Goal: Information Seeking & Learning: Learn about a topic

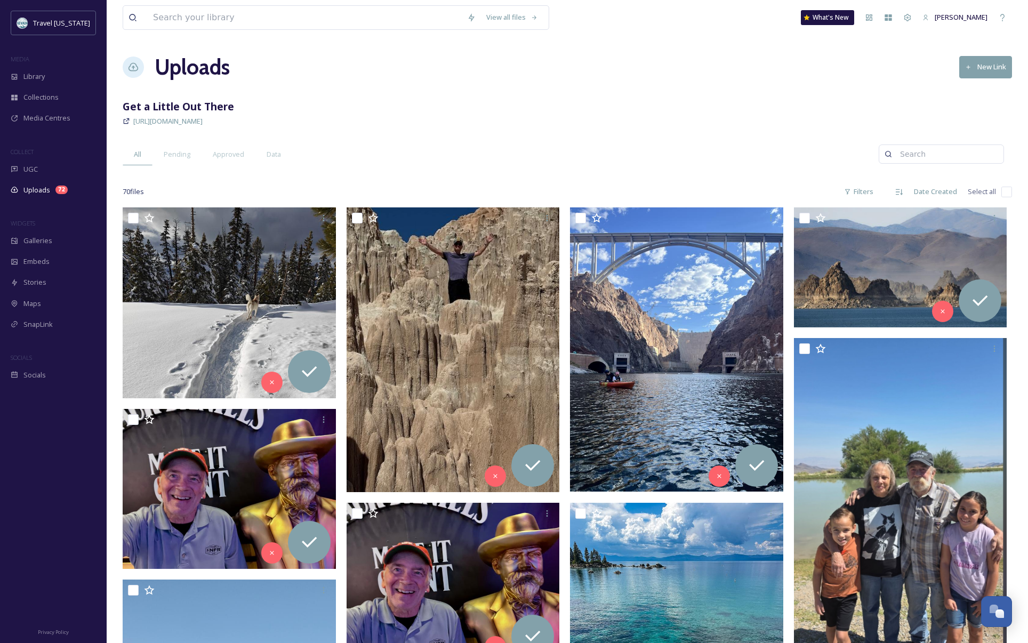
click at [393, 147] on div "All Pending Approved Data" at bounding box center [501, 154] width 756 height 22
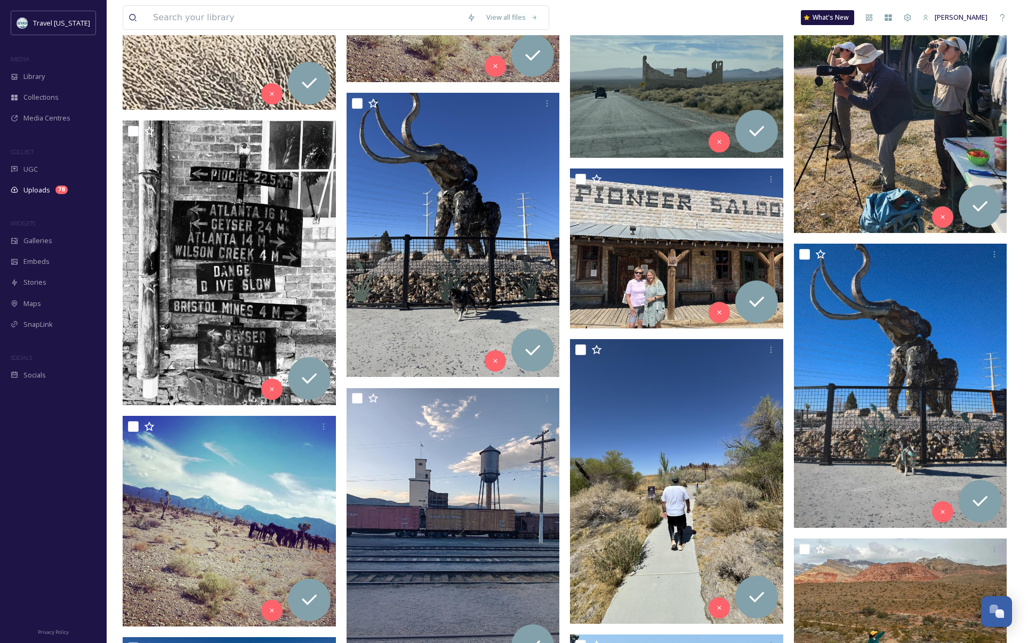
scroll to position [1749, 0]
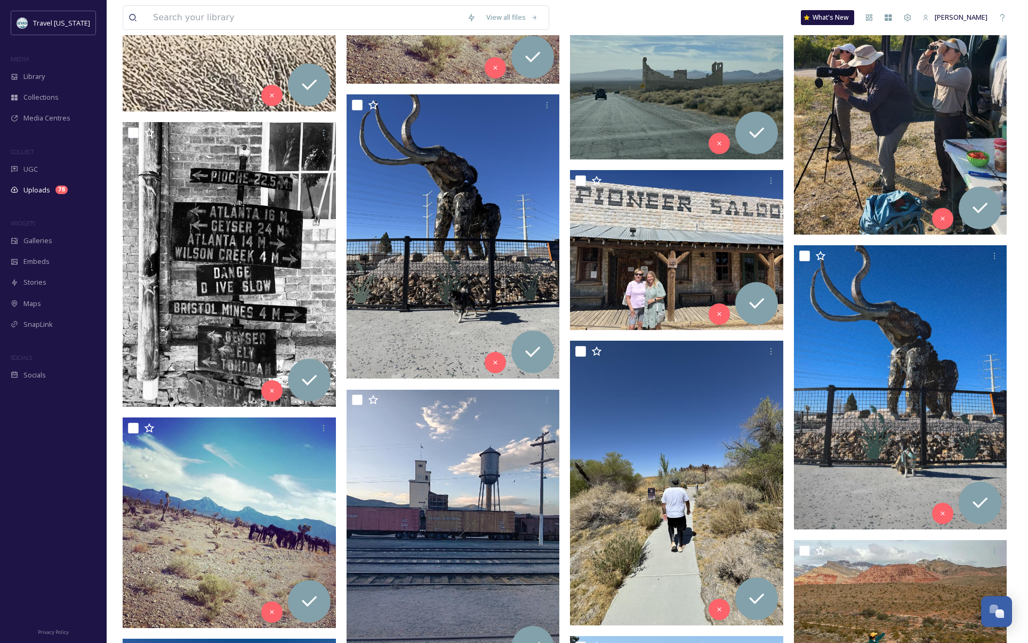
click at [895, 111] on img at bounding box center [900, 45] width 213 height 378
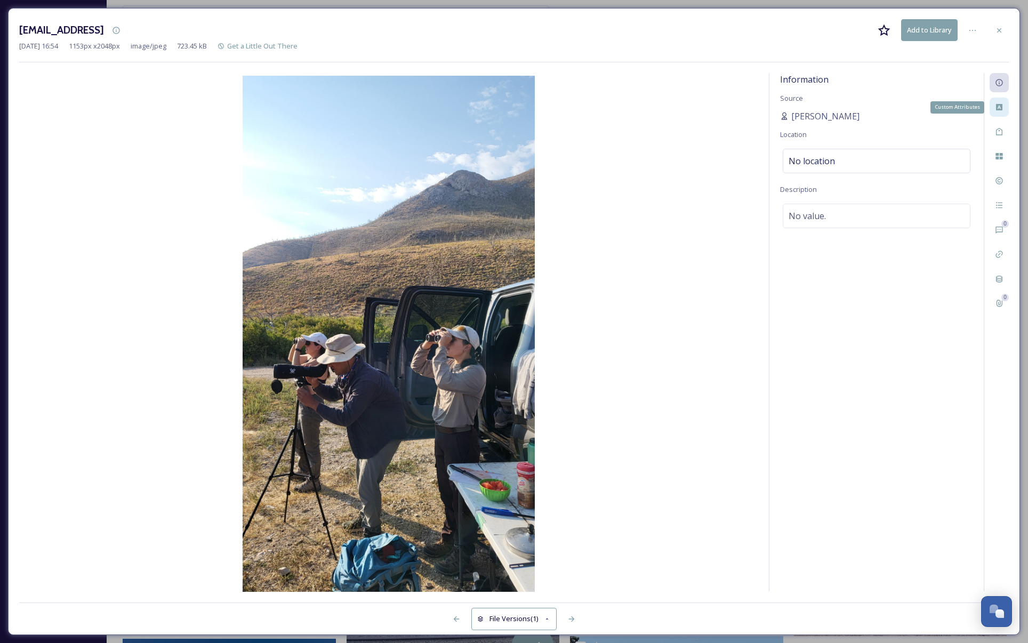
click at [997, 105] on icon at bounding box center [999, 107] width 6 height 6
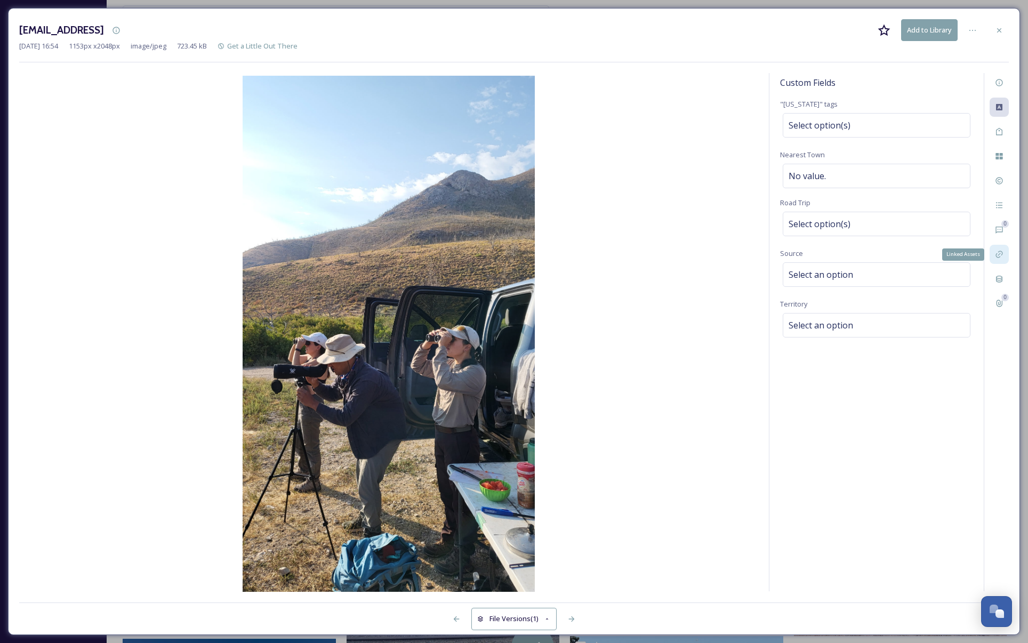
click at [1002, 260] on div "Linked Assets" at bounding box center [998, 254] width 19 height 19
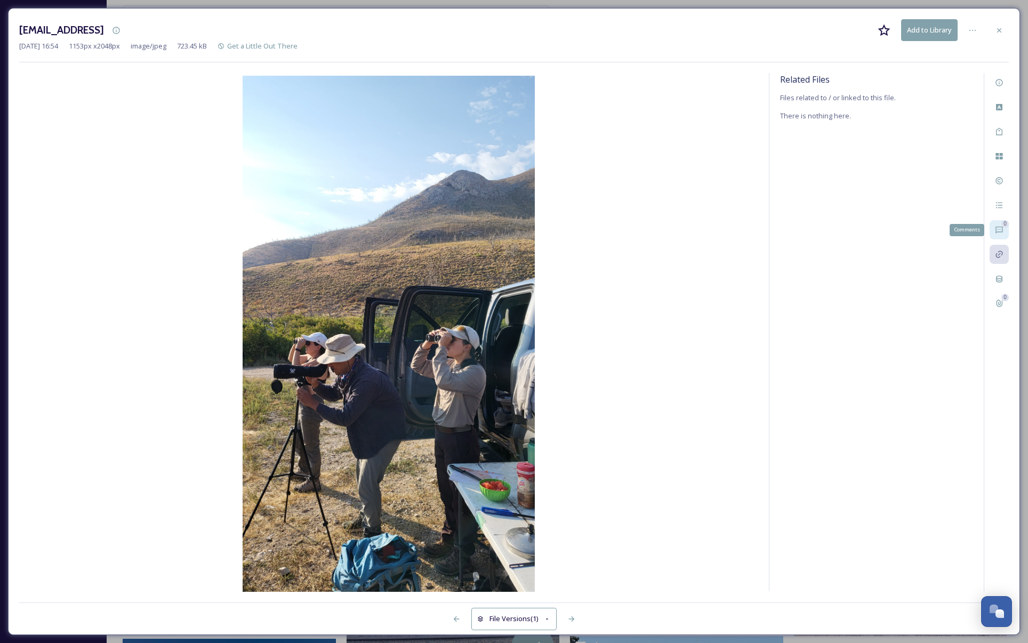
click at [1003, 237] on div "0 Comments" at bounding box center [998, 229] width 19 height 19
click at [1000, 27] on icon at bounding box center [999, 30] width 9 height 9
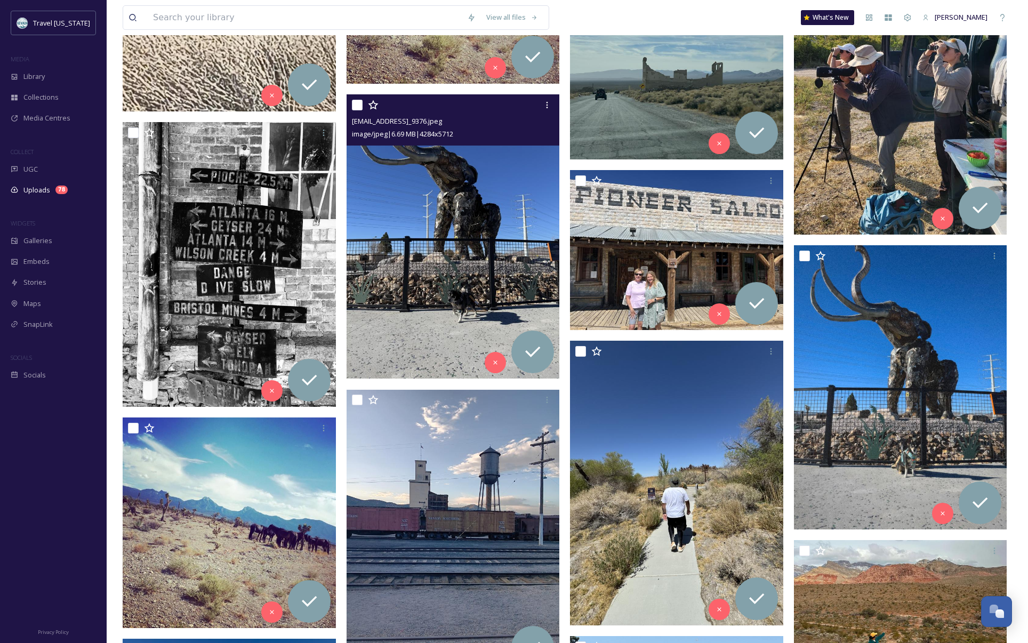
click at [439, 262] on img at bounding box center [452, 236] width 213 height 284
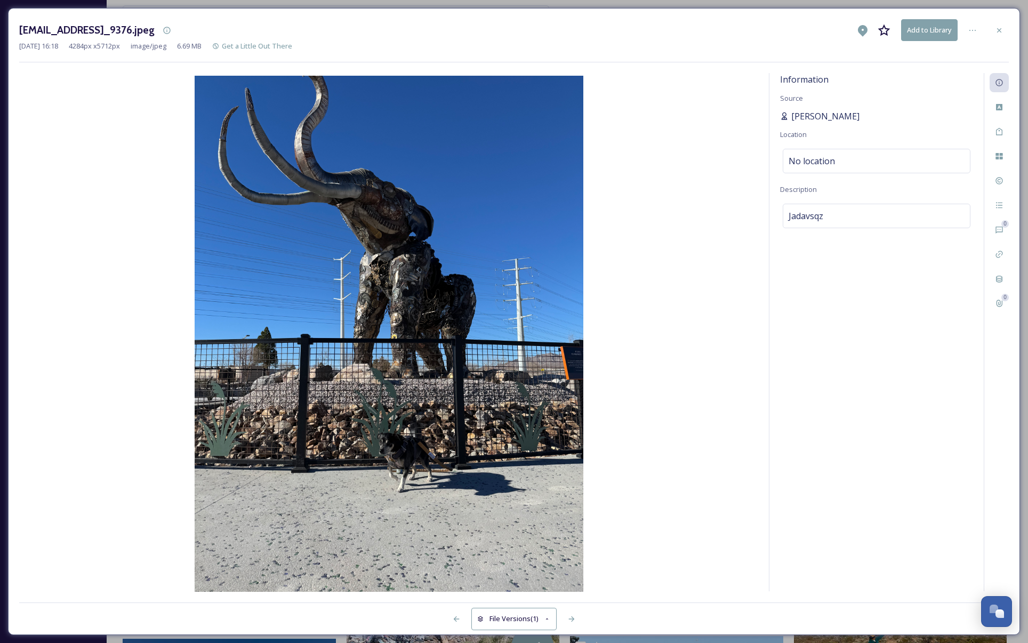
click at [812, 115] on span "[PERSON_NAME]" at bounding box center [825, 116] width 68 height 13
click at [825, 112] on span "[PERSON_NAME]" at bounding box center [825, 116] width 68 height 13
click at [821, 115] on span "[PERSON_NAME]" at bounding box center [825, 116] width 68 height 13
click at [993, 107] on div "Custom Attributes" at bounding box center [998, 107] width 19 height 19
click at [999, 136] on div "Tags" at bounding box center [998, 131] width 19 height 19
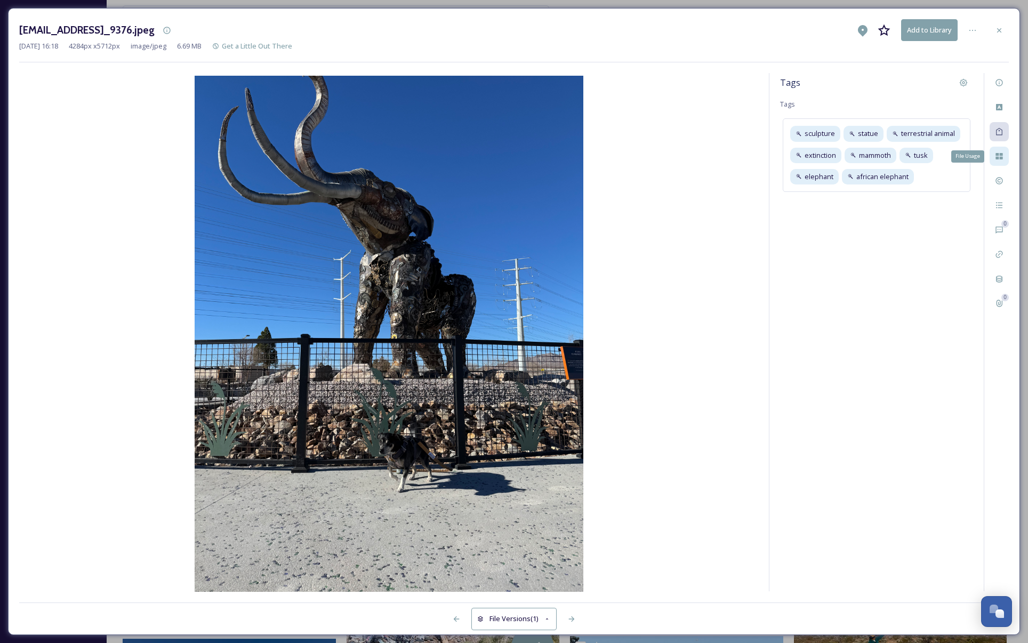
click at [1004, 158] on div "File Usage" at bounding box center [998, 156] width 19 height 19
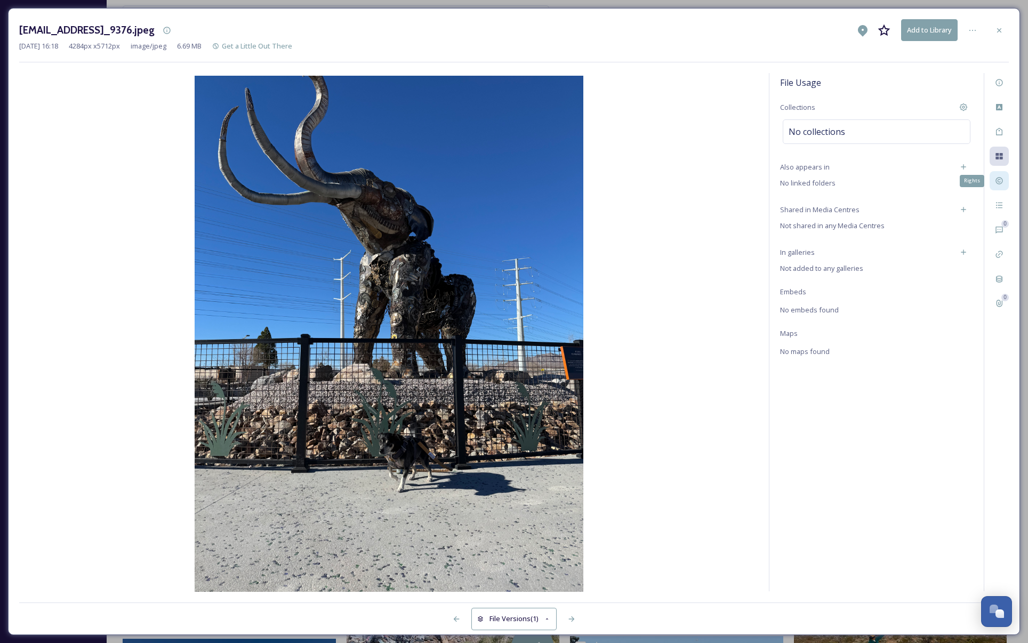
click at [998, 184] on div "Rights" at bounding box center [998, 180] width 19 height 19
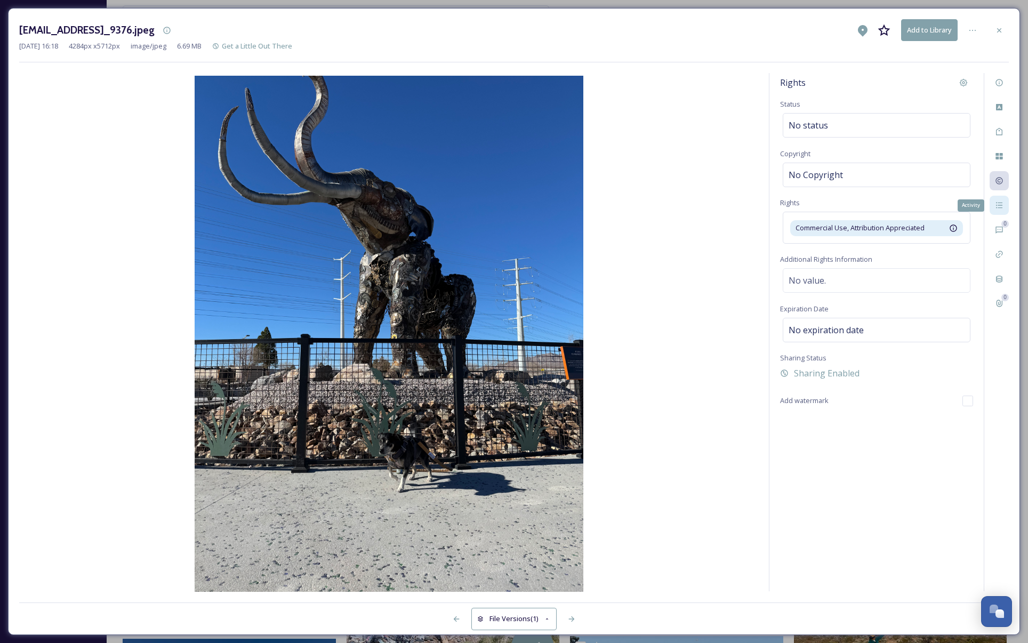
click at [1003, 202] on div "Activity" at bounding box center [998, 205] width 19 height 19
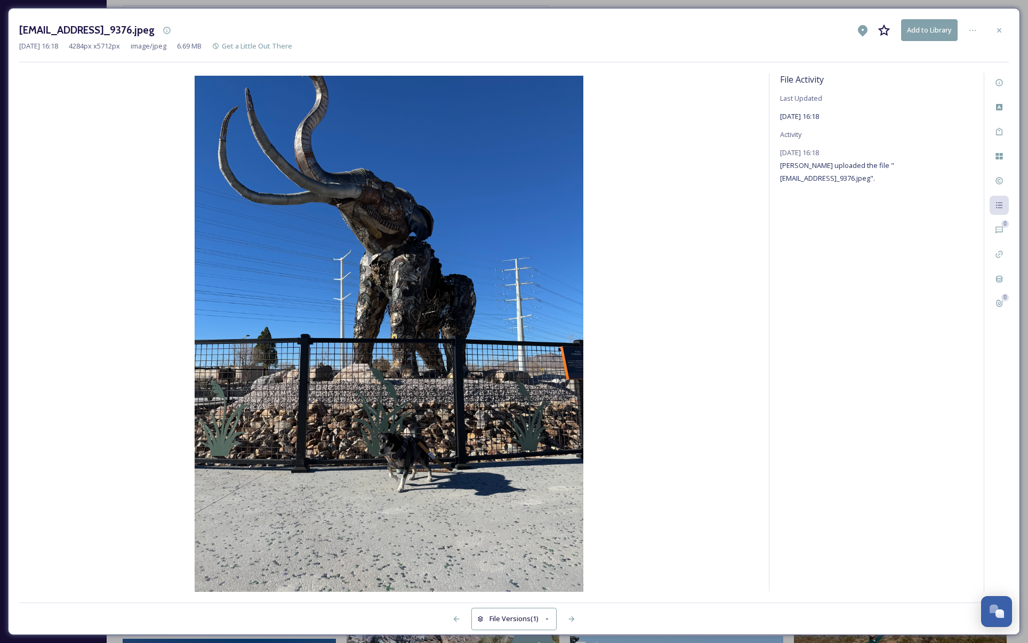
click at [999, 30] on icon at bounding box center [999, 30] width 4 height 4
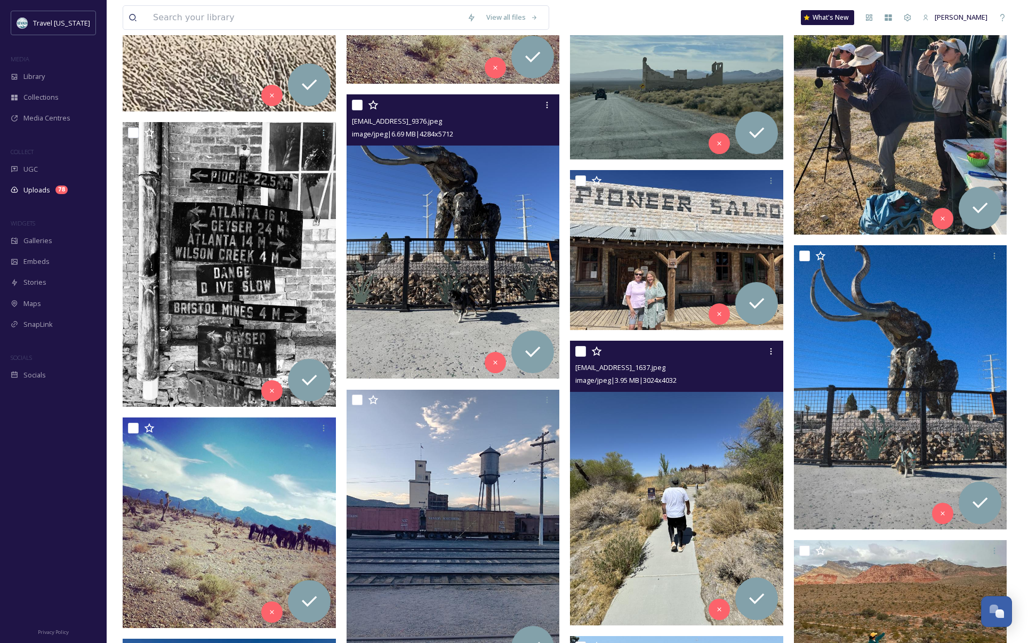
click at [681, 421] on img at bounding box center [676, 483] width 213 height 284
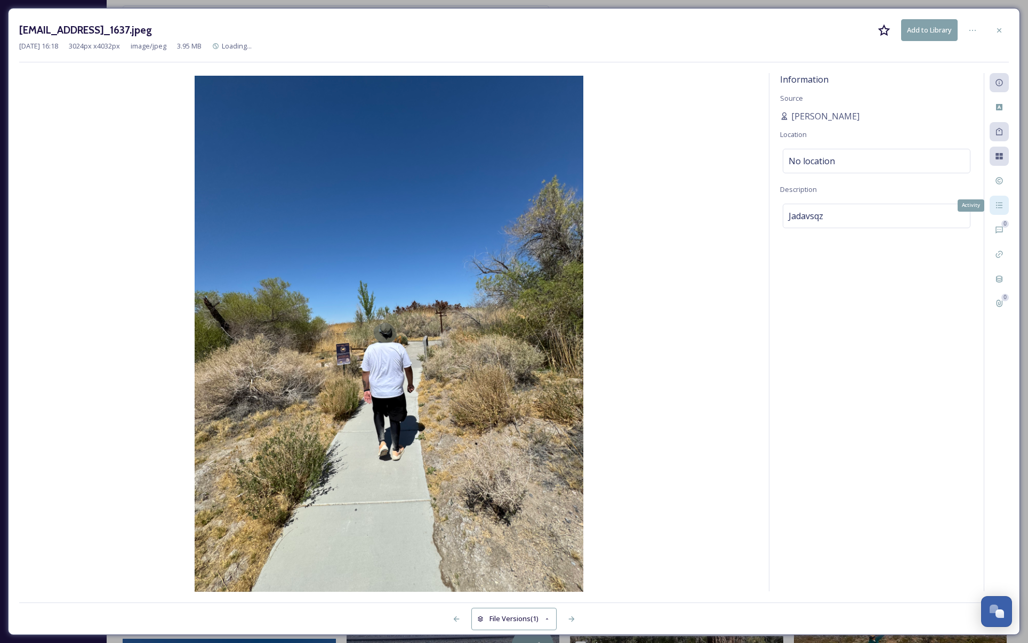
click at [997, 211] on div "Activity" at bounding box center [998, 205] width 19 height 19
drag, startPoint x: 863, startPoint y: 178, endPoint x: 923, endPoint y: 180, distance: 59.2
click at [894, 180] on span "[PERSON_NAME] uploaded the file "[EMAIL_ADDRESS]_1637.jpeg"." at bounding box center [837, 171] width 114 height 22
click at [999, 233] on icon at bounding box center [999, 229] width 9 height 9
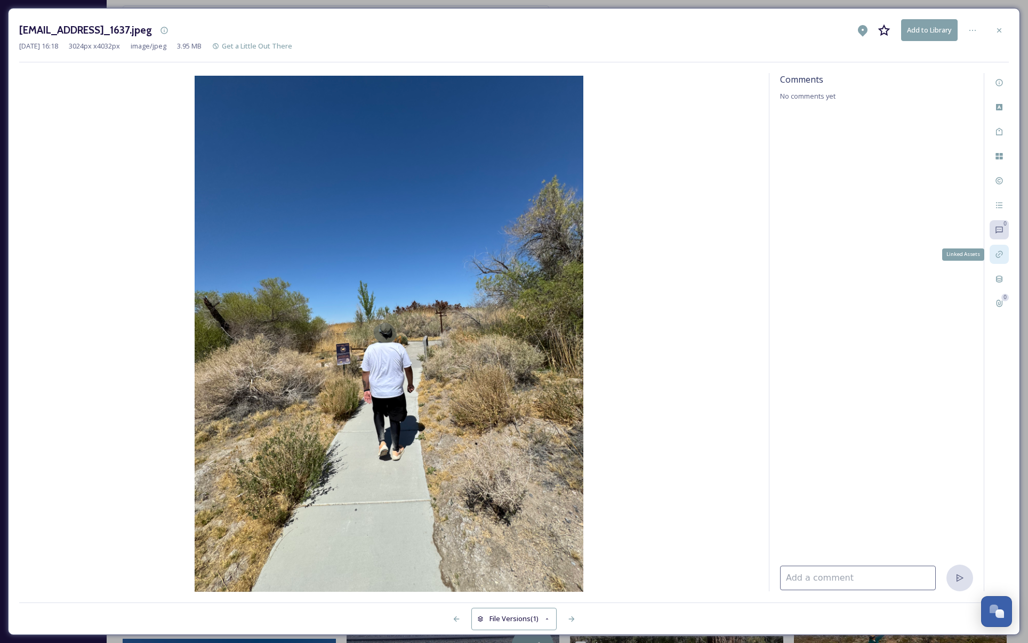
click at [989, 255] on div "Linked Assets" at bounding box center [998, 254] width 19 height 19
drag, startPoint x: 1003, startPoint y: 31, endPoint x: 989, endPoint y: 72, distance: 43.3
click at [1003, 31] on div at bounding box center [998, 30] width 19 height 19
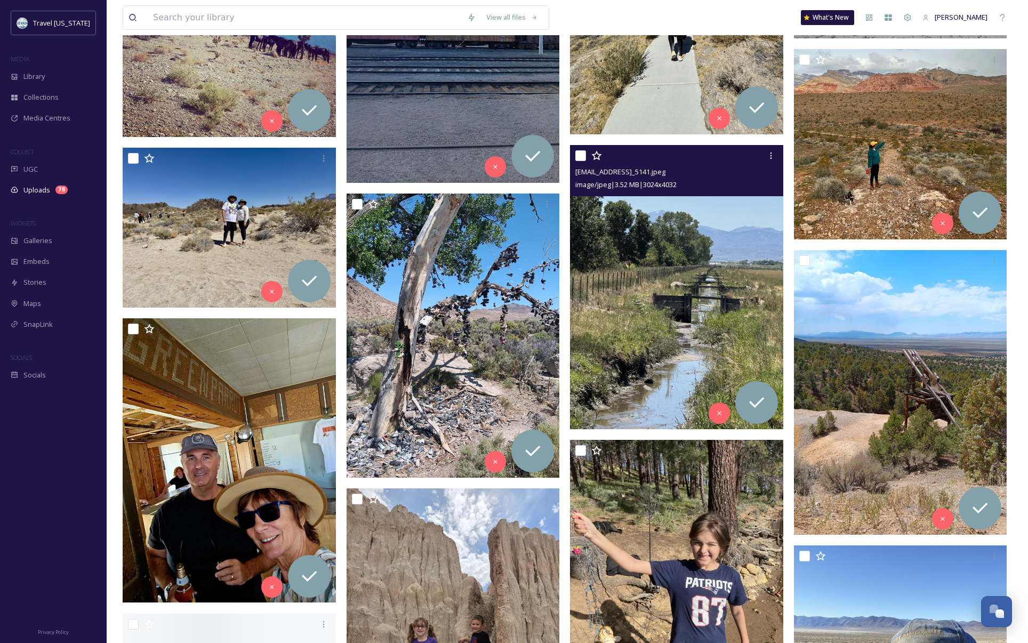
scroll to position [2249, 0]
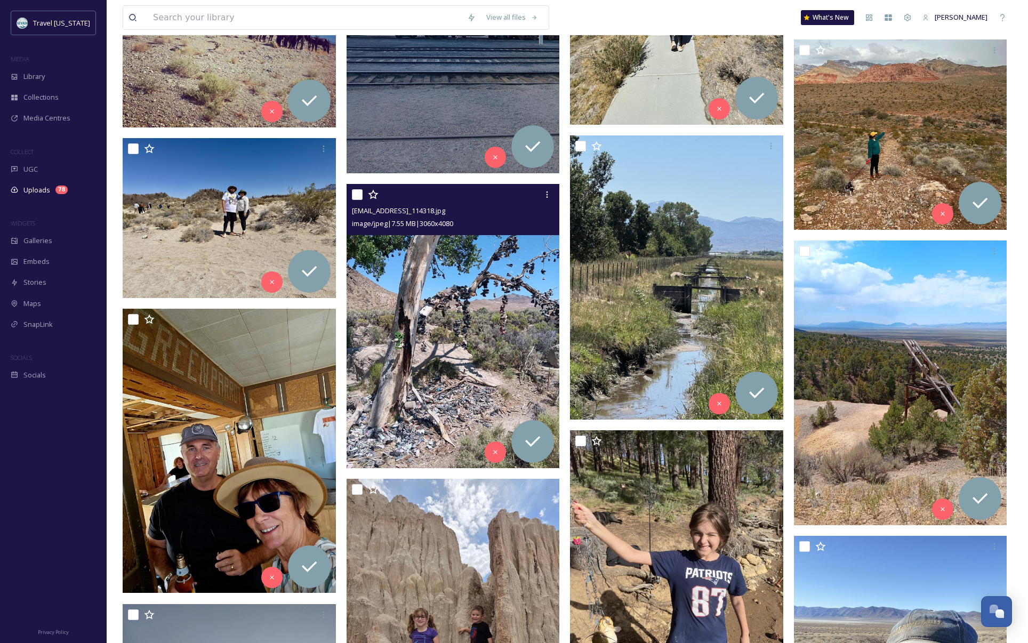
click at [462, 346] on img at bounding box center [452, 326] width 213 height 284
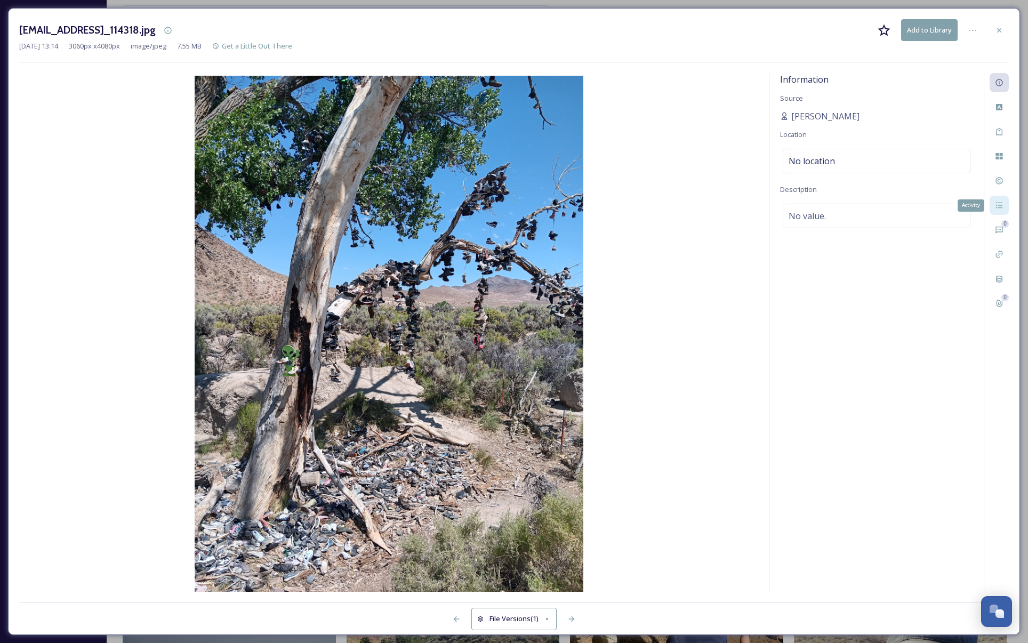
click at [1000, 213] on div "Activity" at bounding box center [998, 205] width 19 height 19
click at [1000, 90] on div "Information" at bounding box center [998, 82] width 19 height 19
click at [1003, 34] on div at bounding box center [998, 30] width 19 height 19
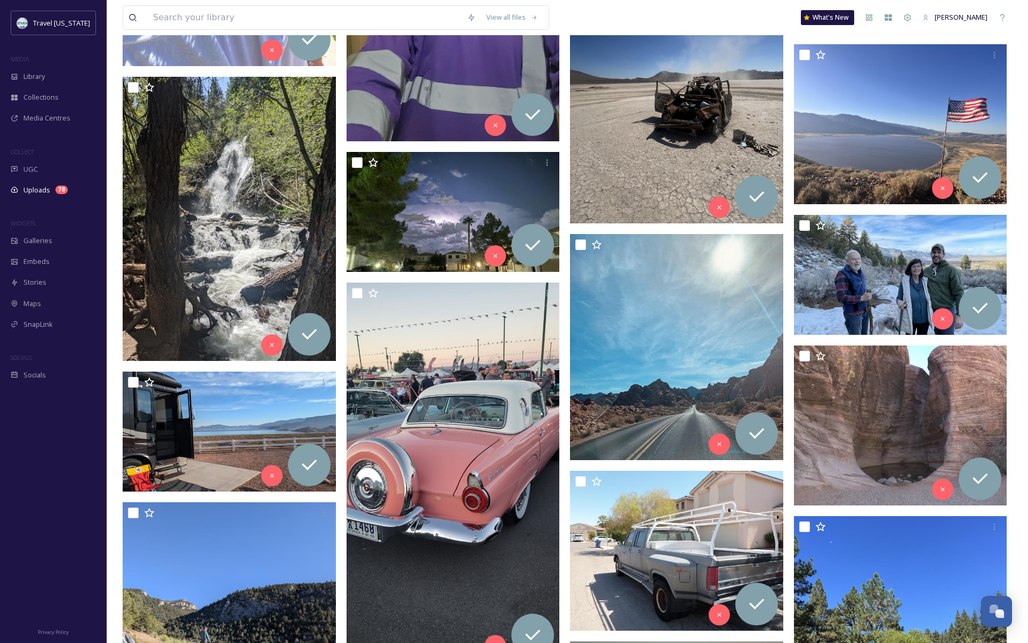
scroll to position [3394, 0]
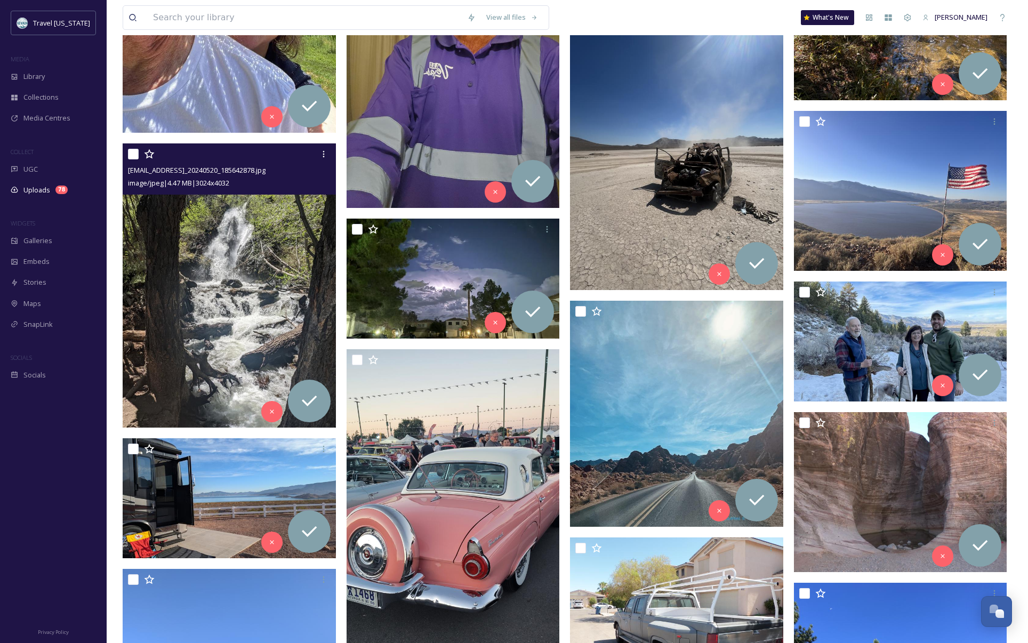
click at [249, 232] on img at bounding box center [229, 285] width 213 height 284
